Goal: Information Seeking & Learning: Check status

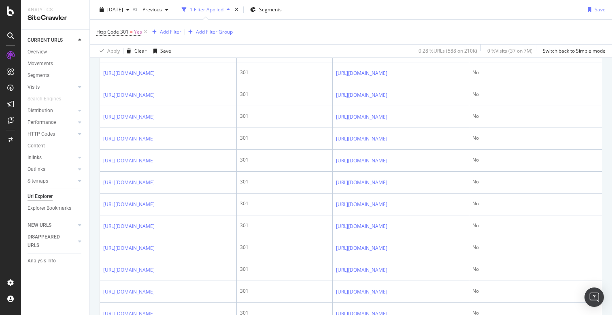
scroll to position [335, 0]
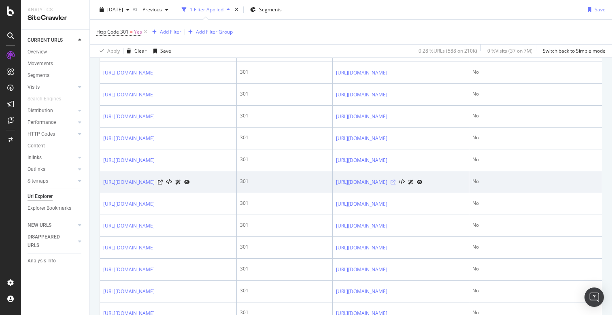
click at [396, 181] on icon at bounding box center [393, 182] width 5 height 5
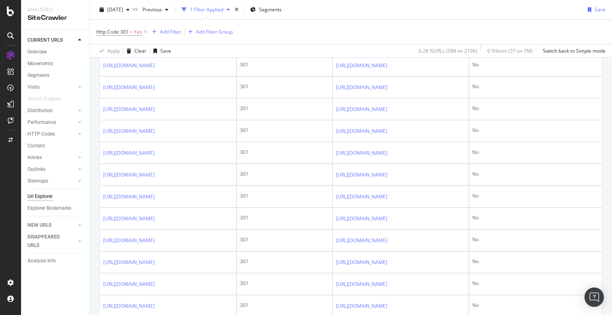
scroll to position [1091, 0]
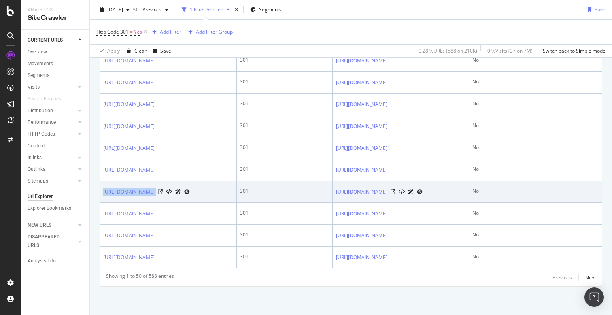
drag, startPoint x: 102, startPoint y: 193, endPoint x: 206, endPoint y: 194, distance: 103.7
click at [206, 194] on td "https://dictionary.com/browse/price-gouging" at bounding box center [168, 192] width 137 height 22
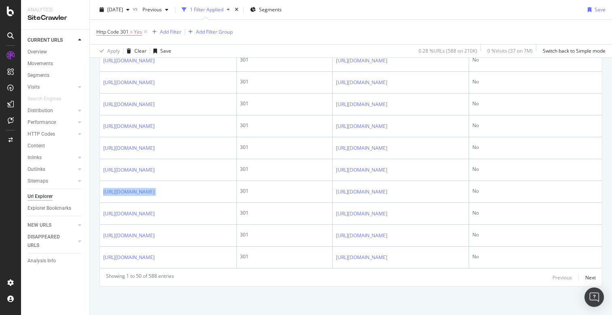
copy div "https://dictionary.com/browse/price-gouging"
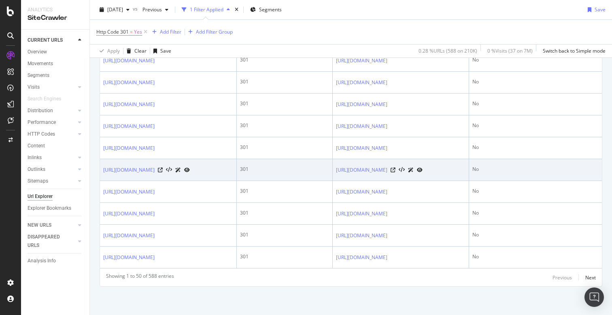
click at [311, 162] on td "301" at bounding box center [285, 170] width 96 height 22
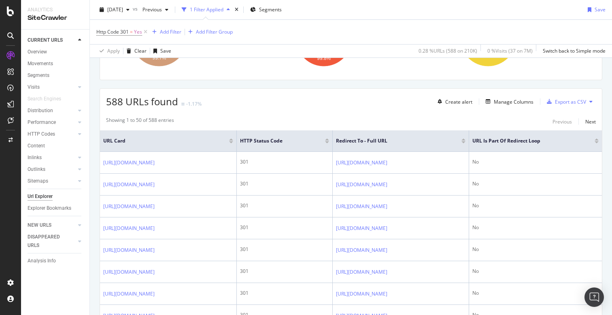
scroll to position [60, 0]
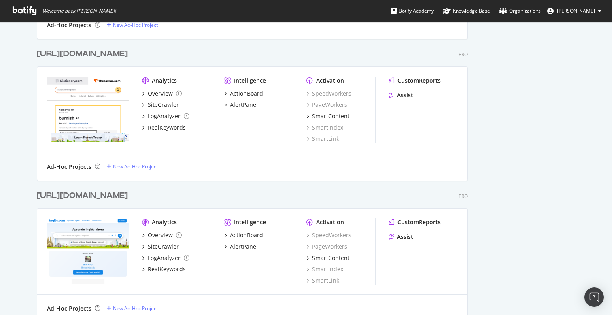
scroll to position [1462, 0]
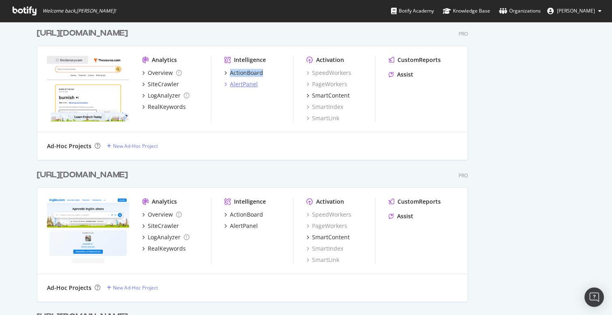
click at [248, 85] on div "AlertPanel" at bounding box center [244, 84] width 28 height 8
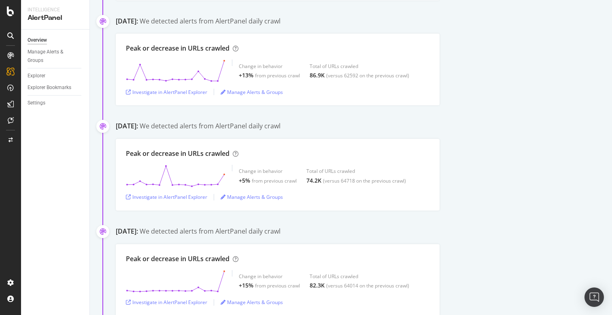
scroll to position [425, 0]
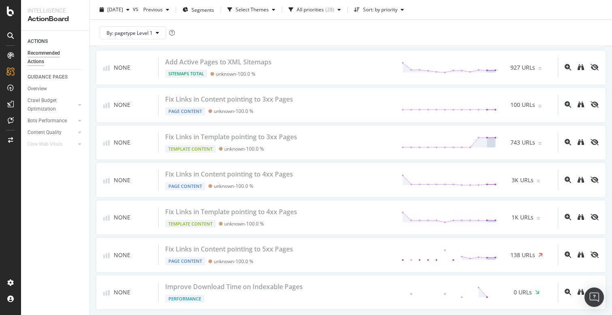
scroll to position [1101, 0]
